Goal: Task Accomplishment & Management: Complete application form

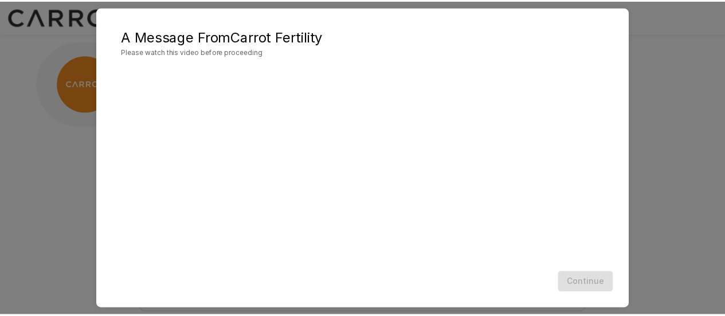
scroll to position [80, 0]
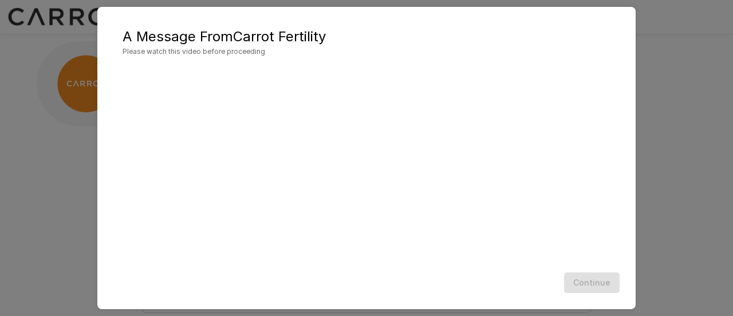
click at [660, 113] on div "A Message From Carrot Fertility Please watch this video before proceeding Conti…" at bounding box center [366, 158] width 733 height 316
click at [586, 282] on button "Continue" at bounding box center [592, 282] width 56 height 21
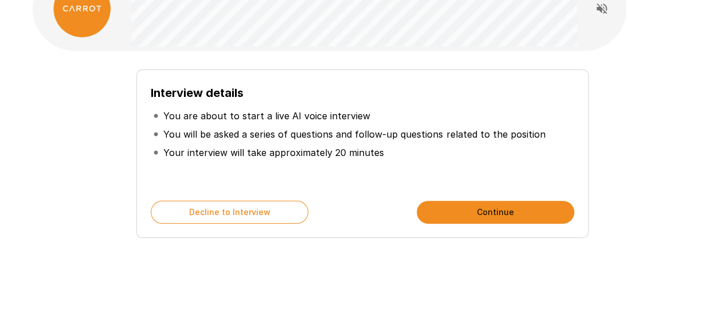
scroll to position [76, 0]
click at [479, 211] on button "Continue" at bounding box center [496, 211] width 158 height 23
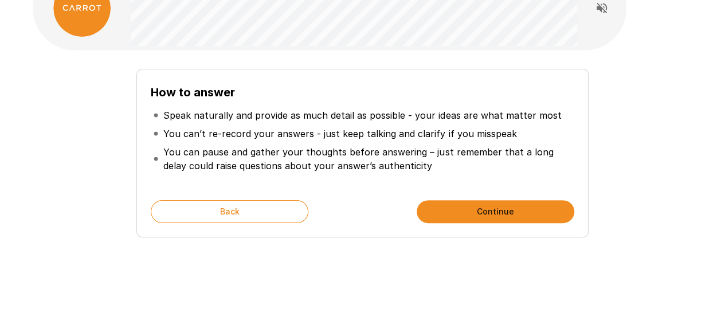
click at [468, 218] on button "Continue" at bounding box center [496, 211] width 158 height 23
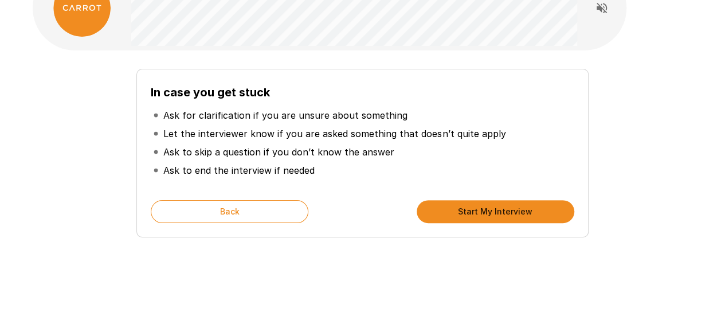
click at [480, 215] on button "Start My Interview" at bounding box center [496, 211] width 158 height 23
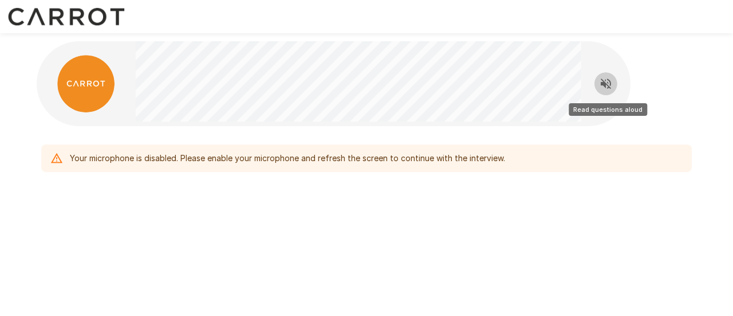
click at [604, 79] on icon "Read questions aloud" at bounding box center [606, 84] width 14 height 14
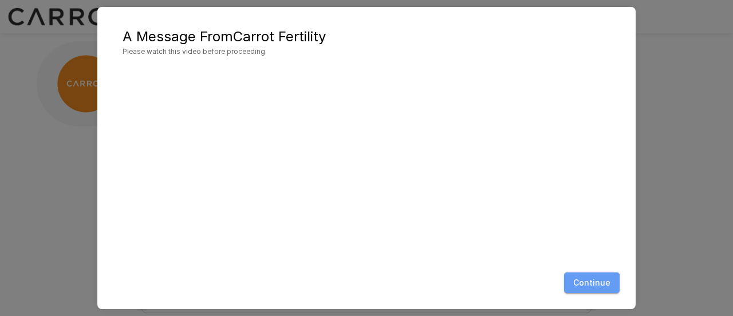
click at [590, 286] on button "Continue" at bounding box center [592, 282] width 56 height 21
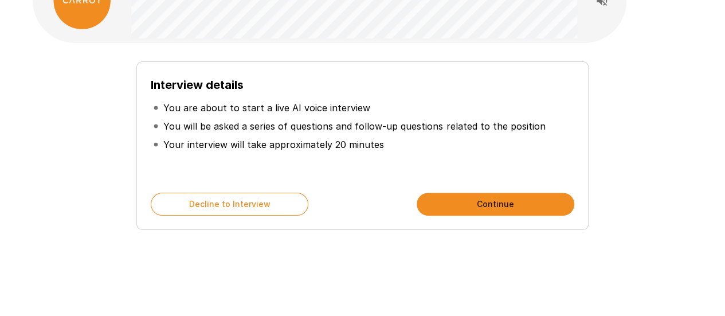
scroll to position [84, 0]
click at [473, 206] on button "Continue" at bounding box center [496, 203] width 158 height 23
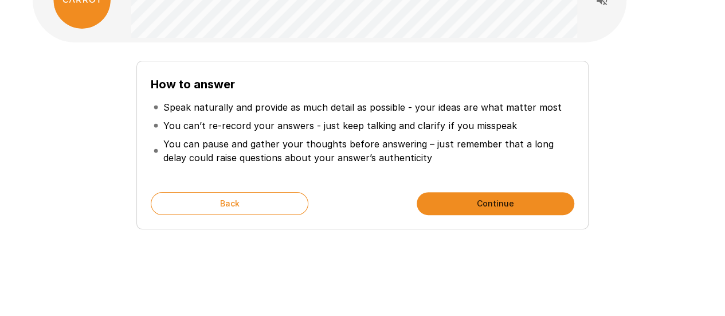
click at [473, 206] on button "Continue" at bounding box center [496, 203] width 158 height 23
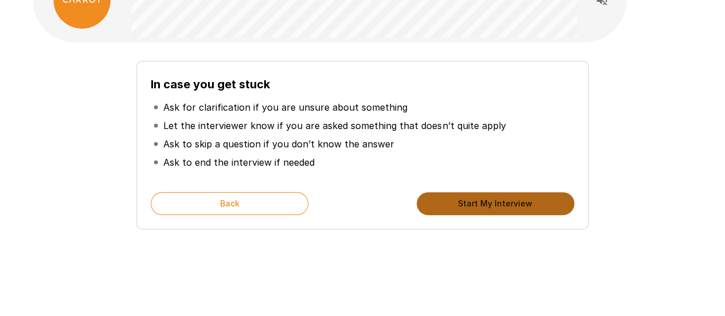
click at [473, 206] on button "Start My Interview" at bounding box center [496, 203] width 158 height 23
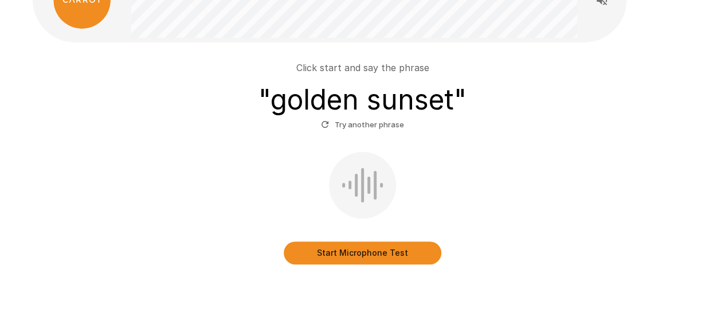
click at [356, 255] on button "Start Microphone Test" at bounding box center [363, 252] width 158 height 23
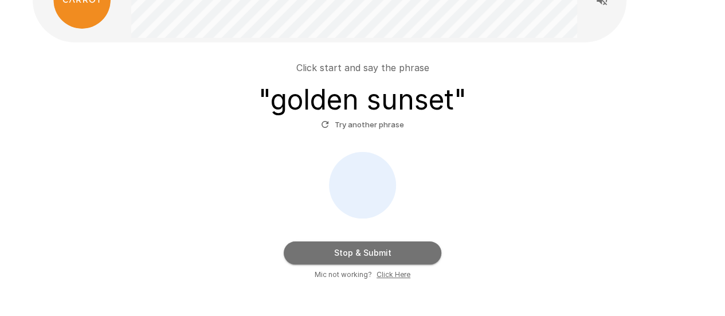
click at [390, 249] on button "Stop & Submit" at bounding box center [363, 252] width 158 height 23
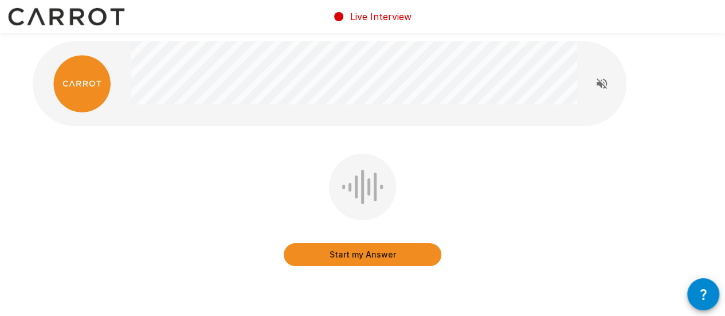
click at [481, 234] on div "Start my Answer" at bounding box center [363, 218] width 660 height 129
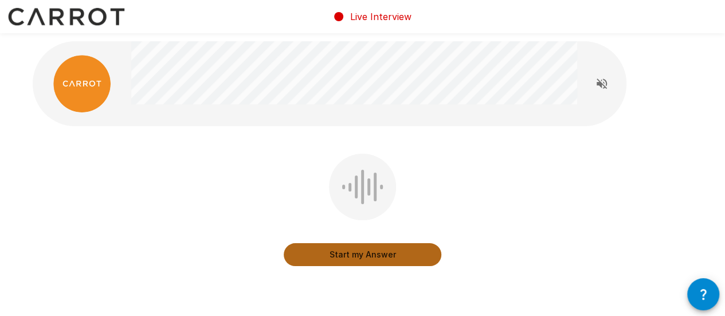
click at [369, 250] on button "Start my Answer" at bounding box center [363, 254] width 158 height 23
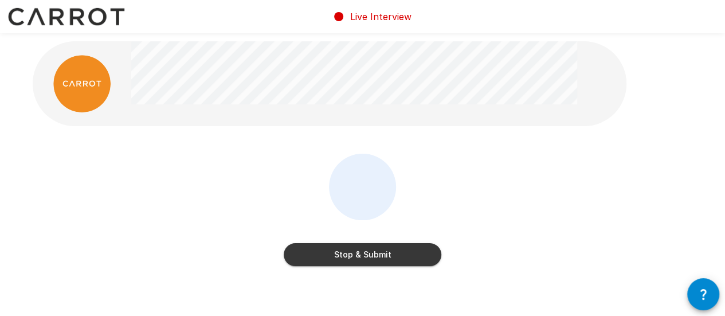
click at [379, 254] on button "Stop & Submit" at bounding box center [363, 254] width 158 height 23
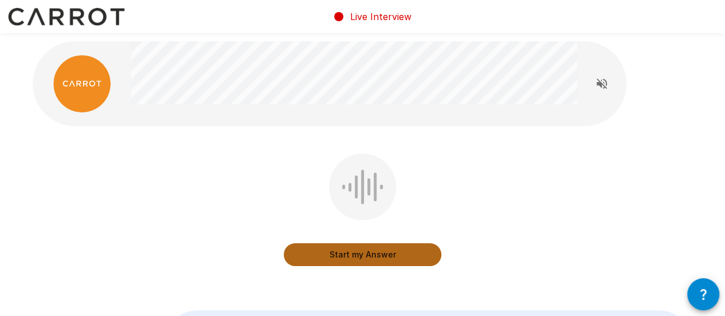
click at [384, 253] on button "Start my Answer" at bounding box center [363, 254] width 158 height 23
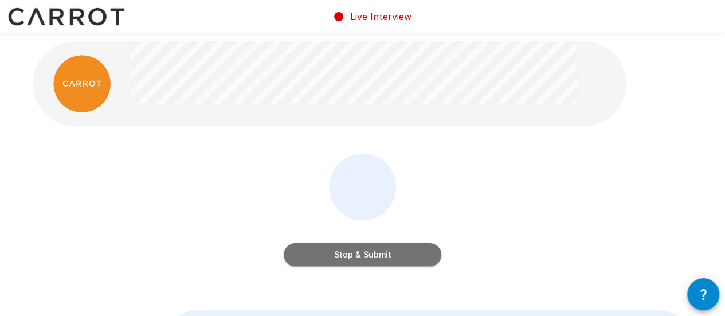
click at [388, 260] on button "Stop & Submit" at bounding box center [363, 254] width 158 height 23
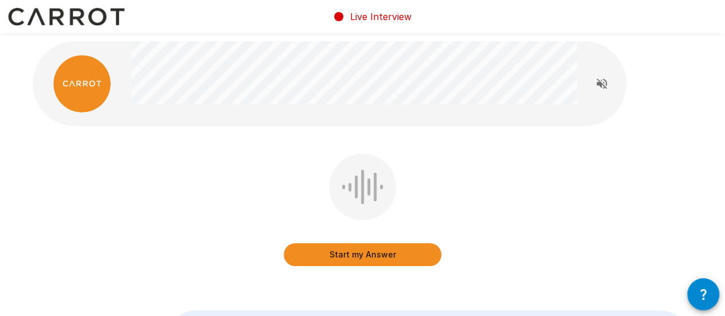
click at [381, 261] on button "Start my Answer" at bounding box center [363, 254] width 158 height 23
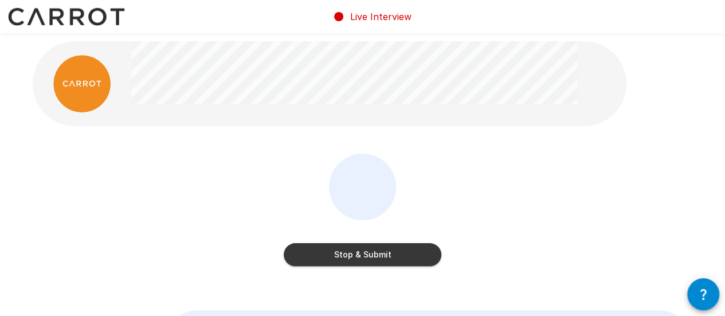
click at [372, 253] on button "Stop & Submit" at bounding box center [363, 254] width 158 height 23
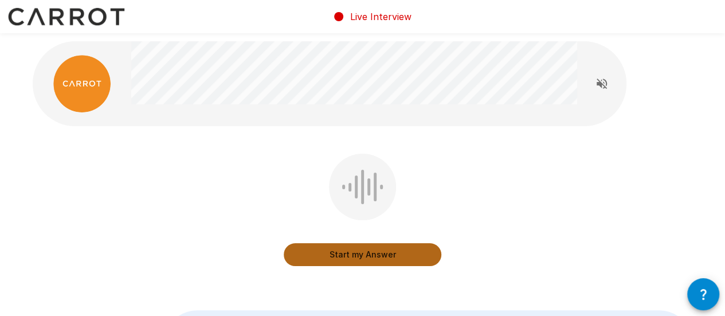
click at [366, 262] on button "Start my Answer" at bounding box center [363, 254] width 158 height 23
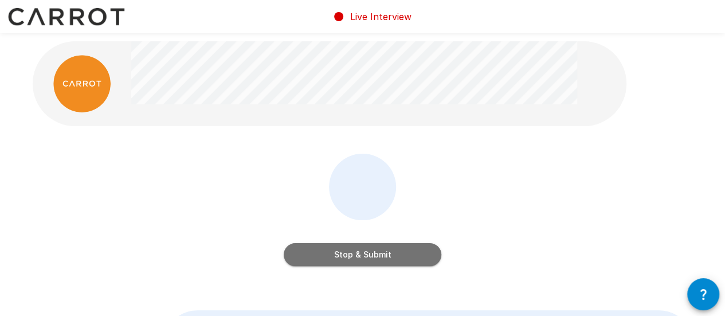
click at [364, 255] on button "Stop & Submit" at bounding box center [363, 254] width 158 height 23
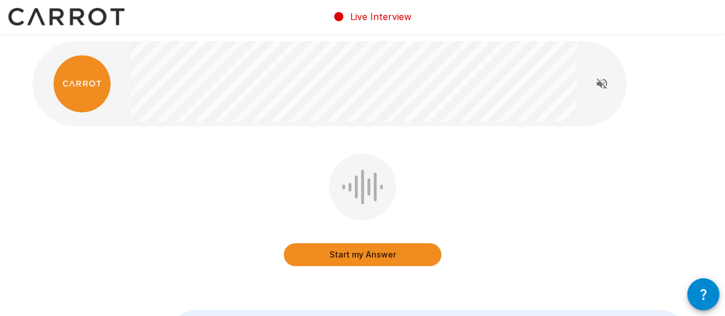
click at [367, 256] on button "Start my Answer" at bounding box center [363, 254] width 158 height 23
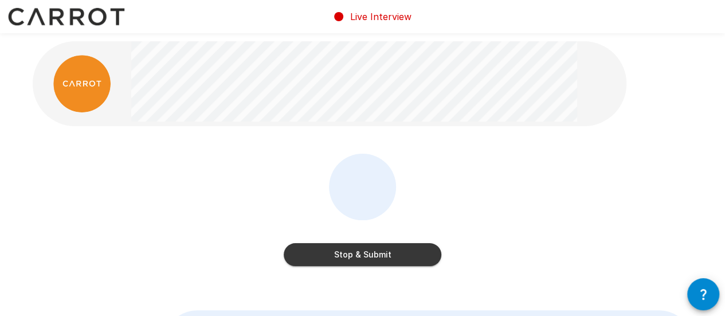
click at [367, 256] on button "Stop & Submit" at bounding box center [363, 254] width 158 height 23
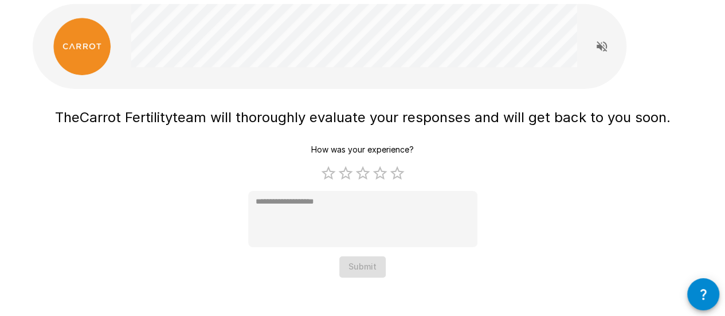
scroll to position [38, 0]
click at [399, 172] on label "5 Stars" at bounding box center [396, 172] width 17 height 17
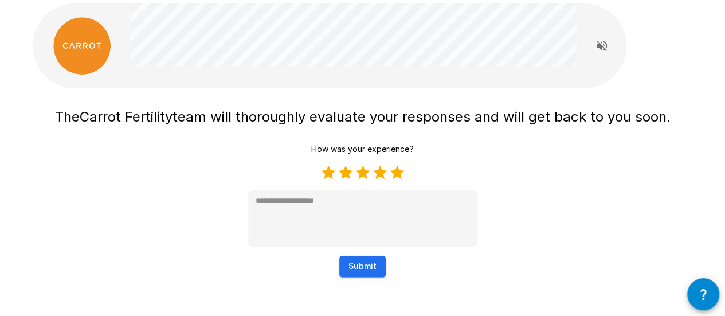
type textarea "*"
click at [364, 264] on button "Submit" at bounding box center [362, 266] width 46 height 21
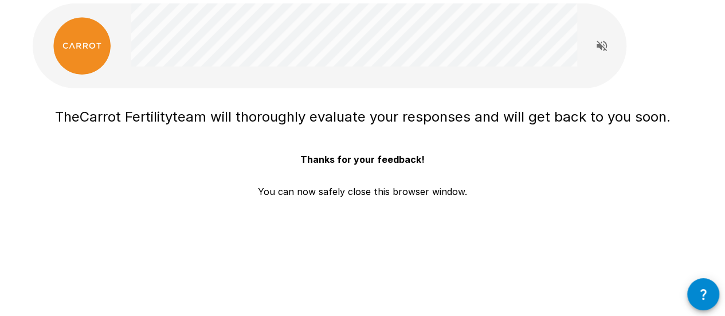
scroll to position [0, 0]
